Goal: Task Accomplishment & Management: Manage account settings

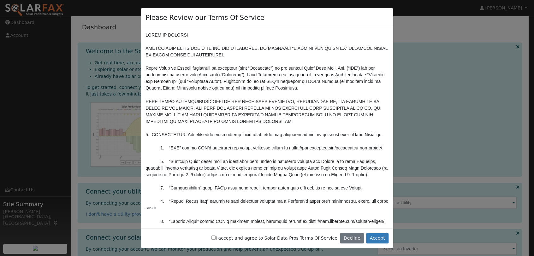
click at [215, 236] on input "I accept and agree to Solar Data Pros Terms Of Service" at bounding box center [213, 238] width 4 height 4
checkbox input "true"
click at [379, 236] on button "Accept" at bounding box center [377, 238] width 22 height 11
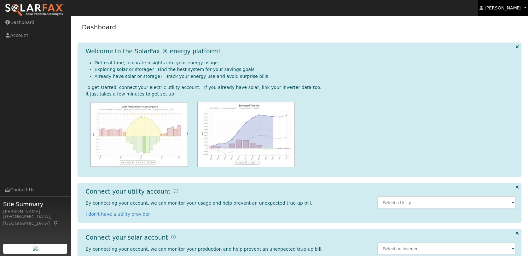
click at [500, 6] on span "Leroy Coffman" at bounding box center [503, 7] width 37 height 5
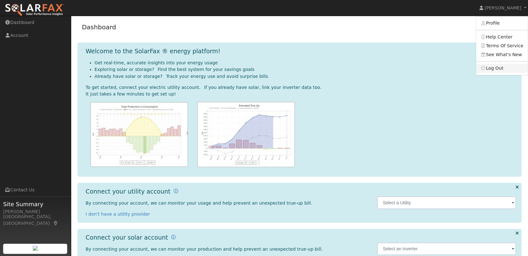
click at [500, 67] on link "Log Out" at bounding box center [502, 68] width 52 height 9
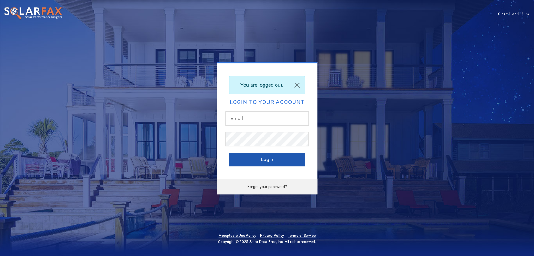
type input "[PERSON_NAME][EMAIL_ADDRESS][DOMAIN_NAME]"
click at [243, 157] on button "Login" at bounding box center [267, 160] width 76 height 14
